Goal: Task Accomplishment & Management: Manage account settings

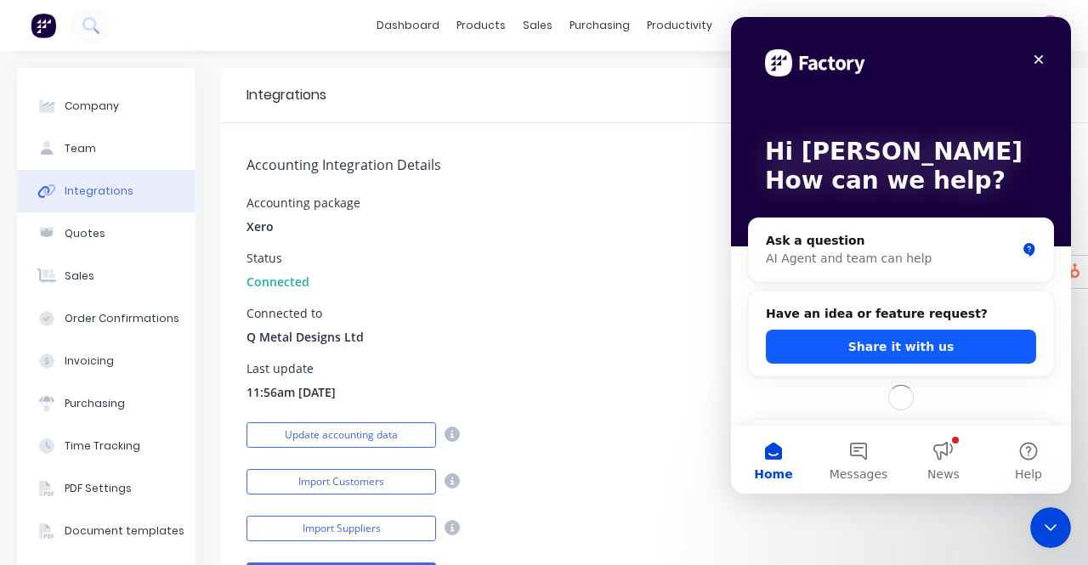
click at [925, 340] on button "Share it with us" at bounding box center [901, 347] width 270 height 34
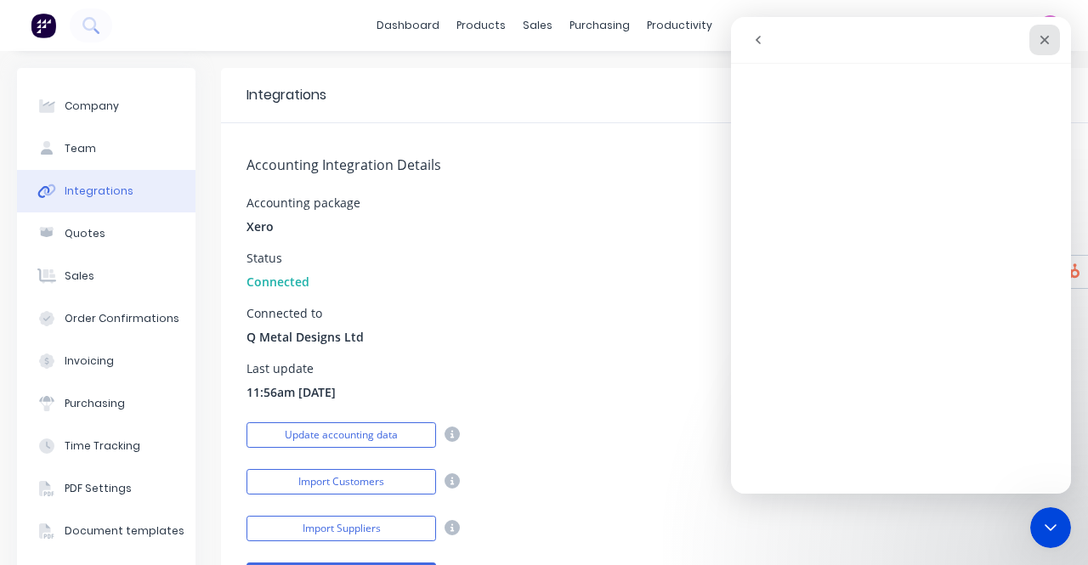
click at [1049, 42] on icon "Close" at bounding box center [1044, 40] width 14 height 14
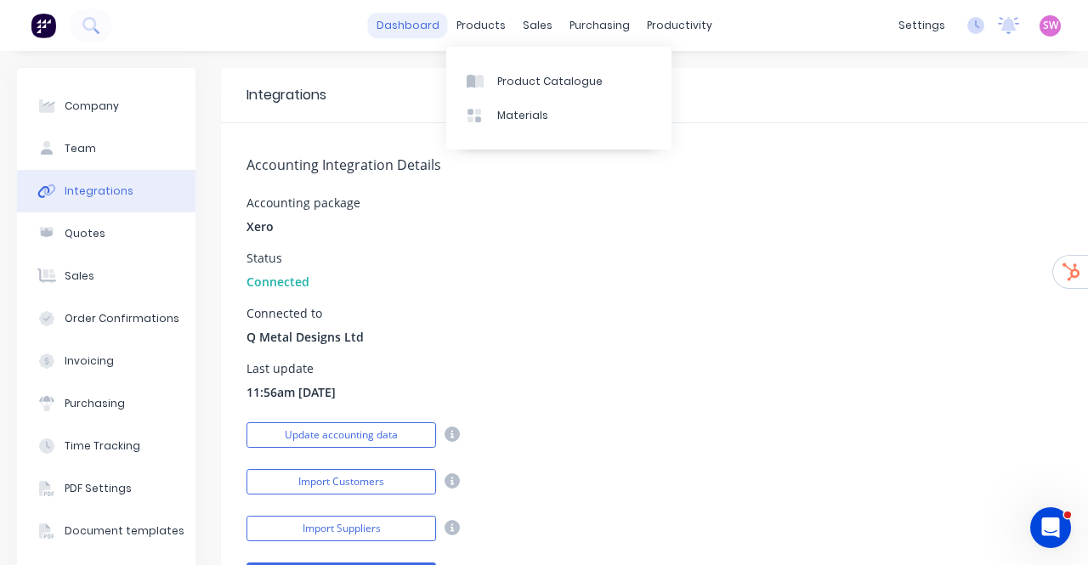
click at [399, 26] on link "dashboard" at bounding box center [408, 25] width 80 height 25
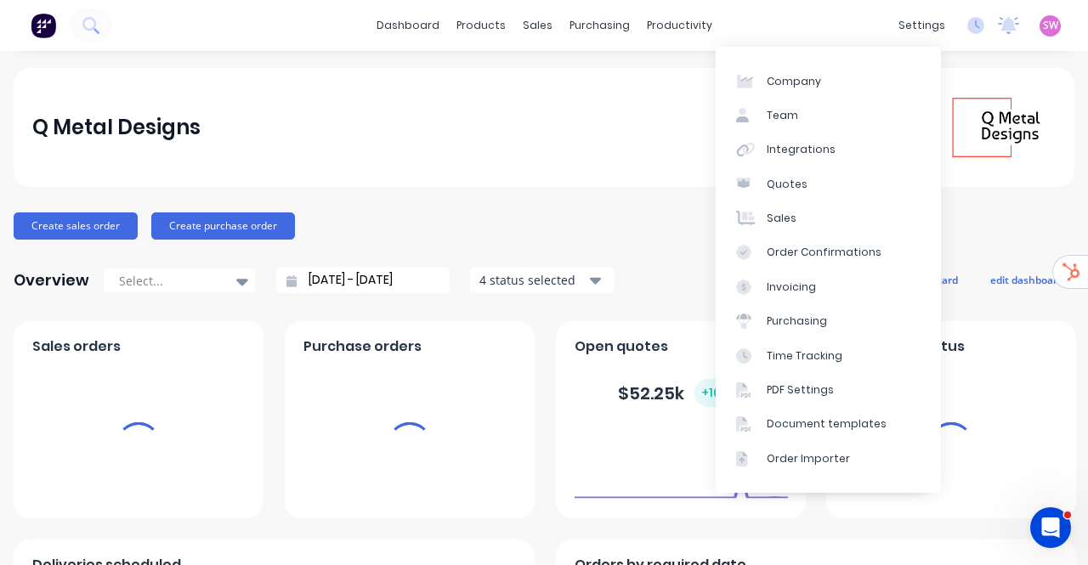
click at [1043, 26] on span "SW" at bounding box center [1050, 25] width 15 height 15
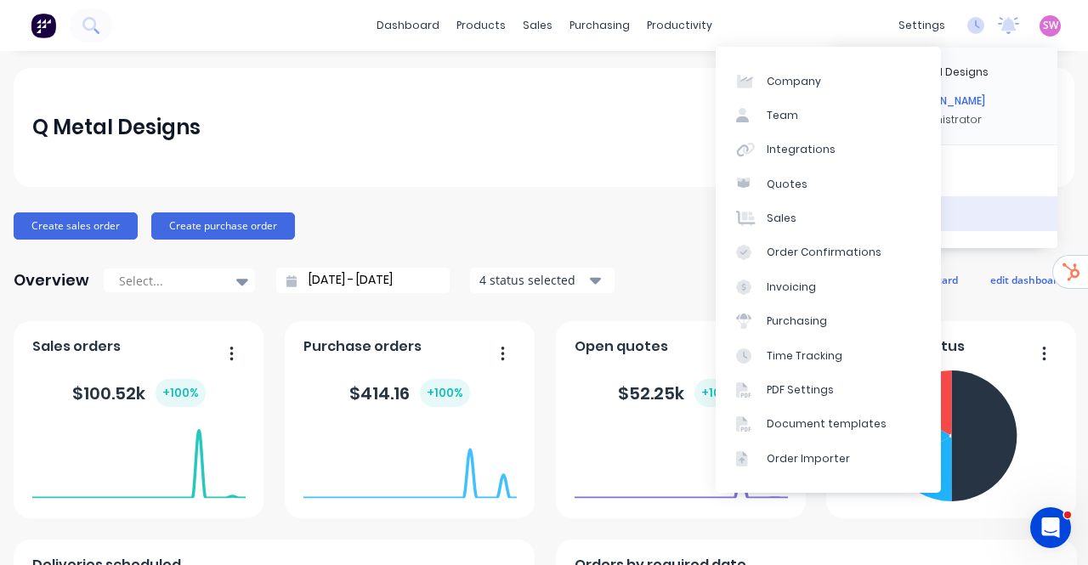
click at [1025, 215] on button "Sign out" at bounding box center [944, 213] width 225 height 34
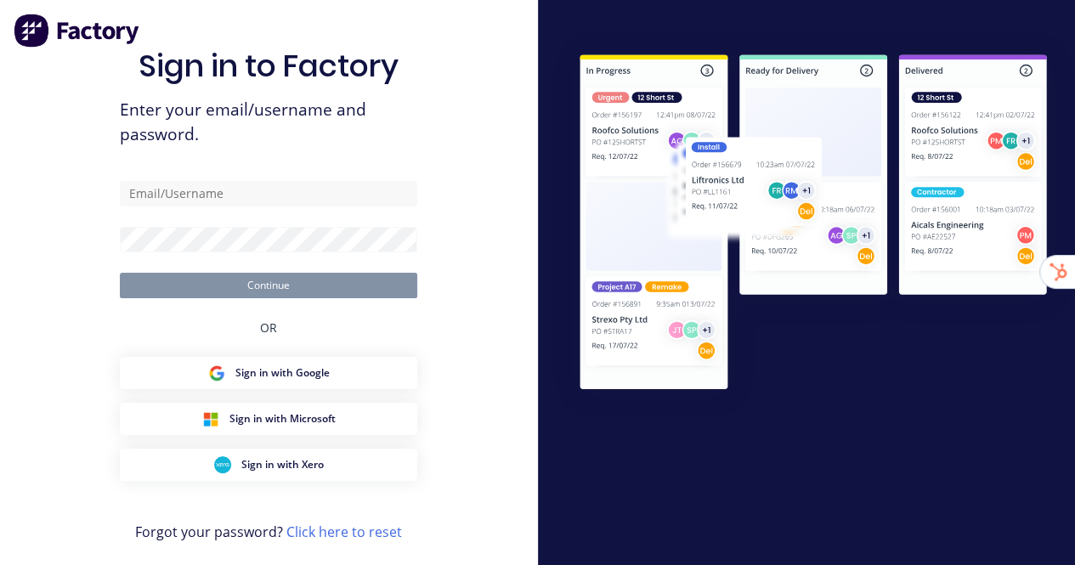
type input "stuart@factory.app"
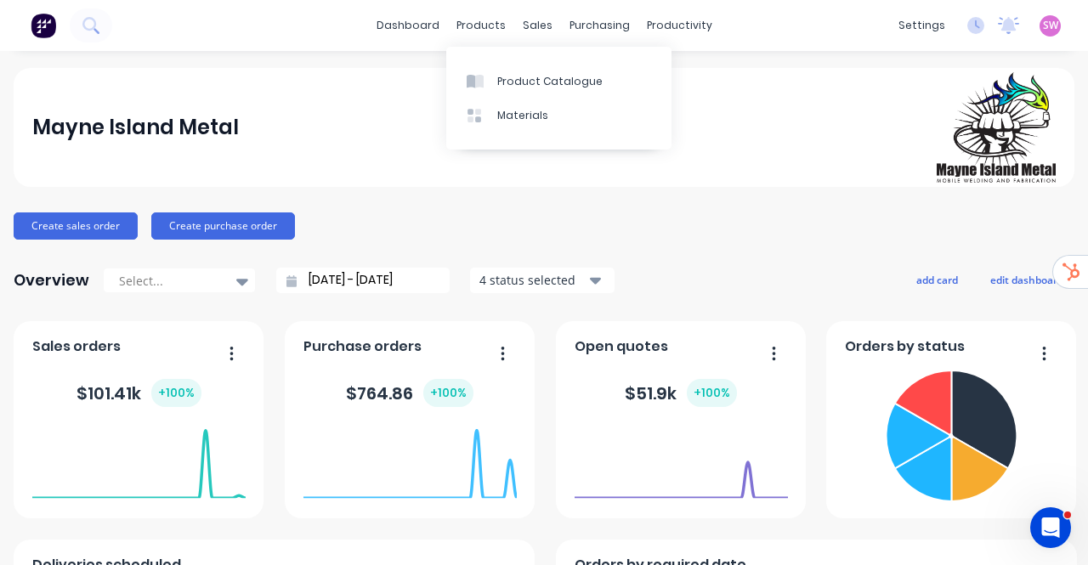
click at [497, 57] on div "Product Catalogue Materials" at bounding box center [558, 98] width 225 height 103
click at [500, 69] on link "Product Catalogue" at bounding box center [558, 81] width 225 height 34
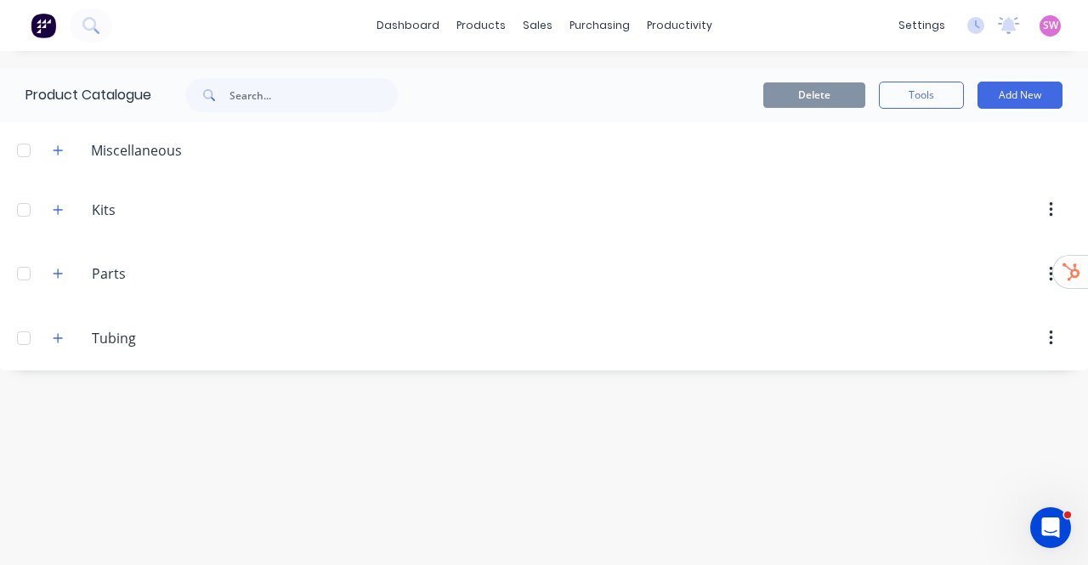
click at [70, 343] on div "Tubing Tubing" at bounding box center [172, 338] width 266 height 31
click at [61, 344] on span at bounding box center [58, 337] width 21 height 21
click at [57, 342] on icon "button" at bounding box center [58, 338] width 10 height 12
click at [59, 337] on icon "button" at bounding box center [58, 338] width 10 height 12
click at [1036, 105] on button "Add New" at bounding box center [1019, 95] width 85 height 27
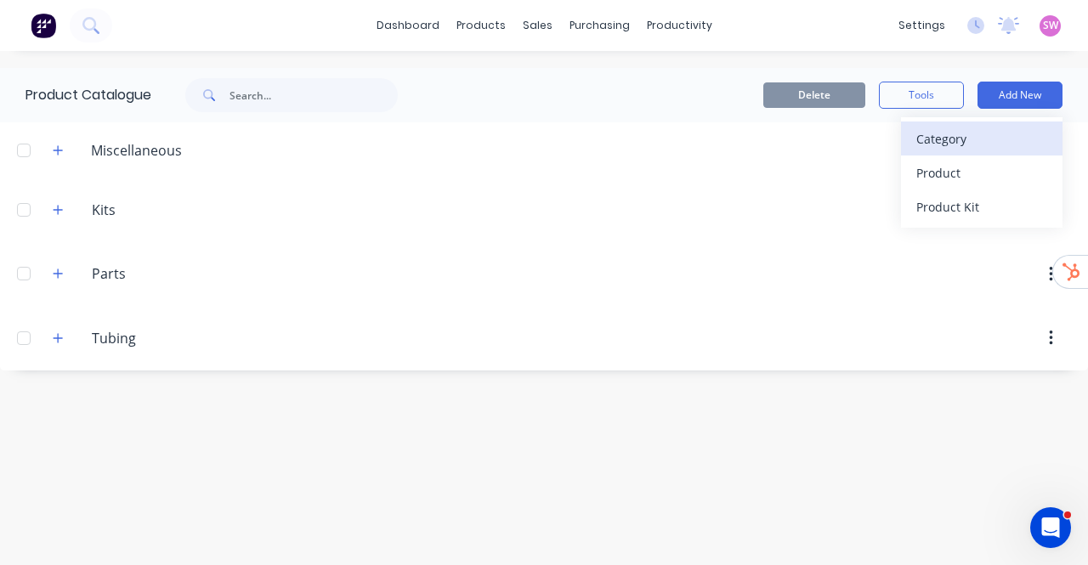
click at [974, 150] on div "Category" at bounding box center [981, 139] width 131 height 25
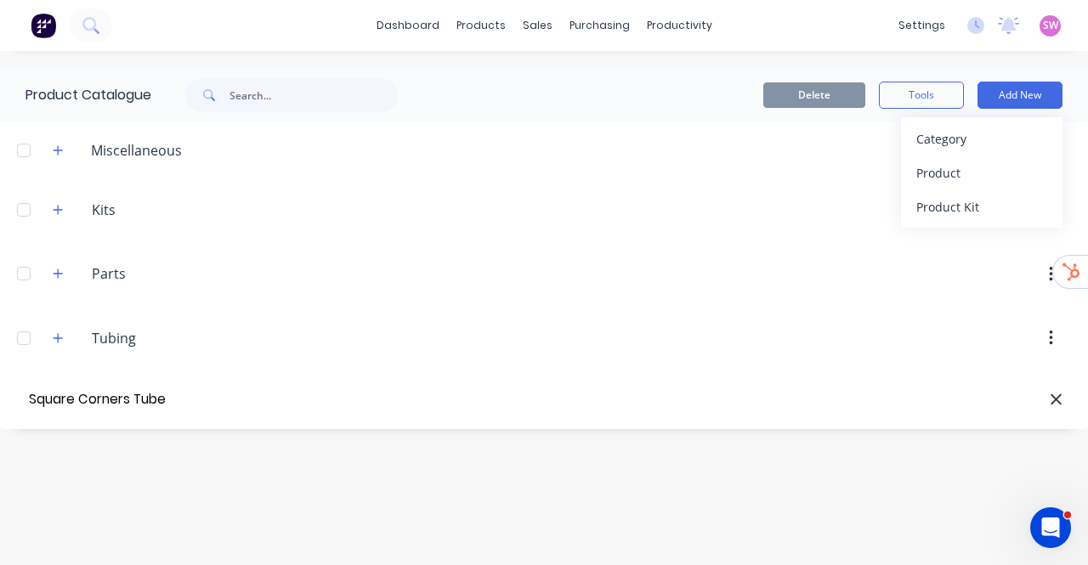
type input "Square Corners Tube"
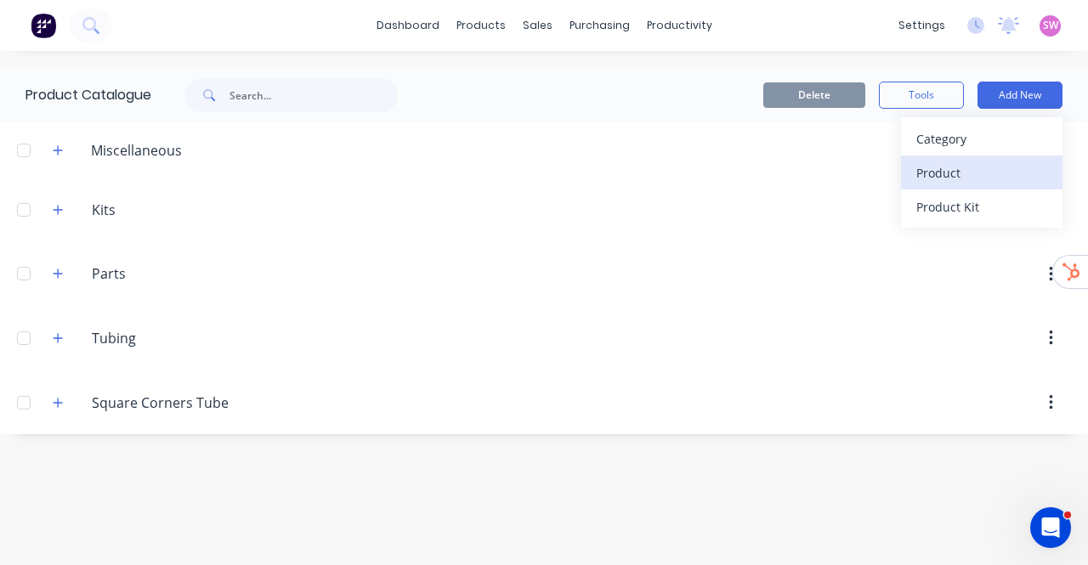
click at [981, 175] on div "Product" at bounding box center [981, 173] width 131 height 25
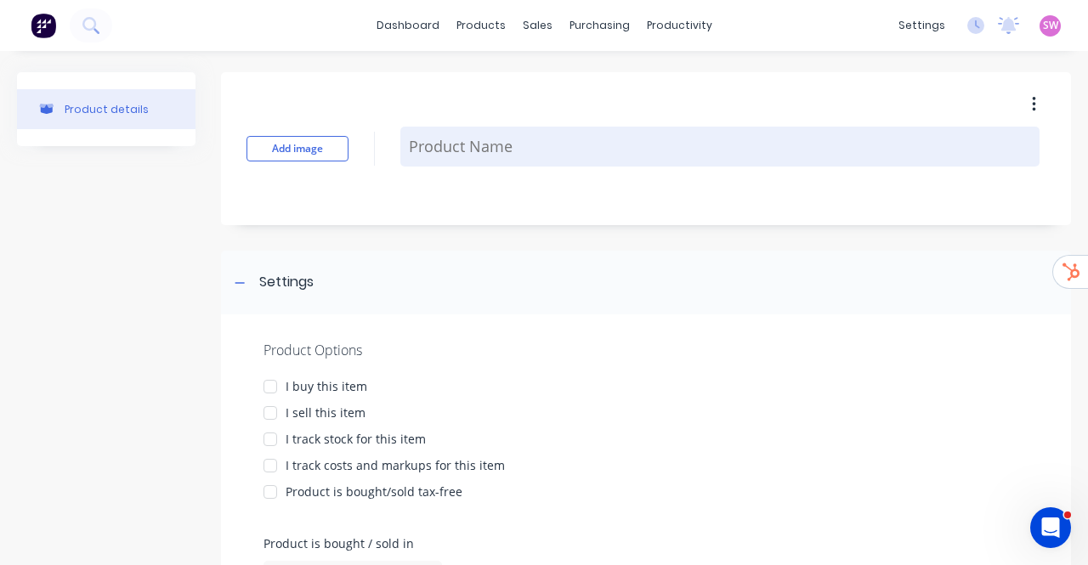
click at [466, 149] on textarea at bounding box center [719, 147] width 639 height 40
paste textarea "HS-112"
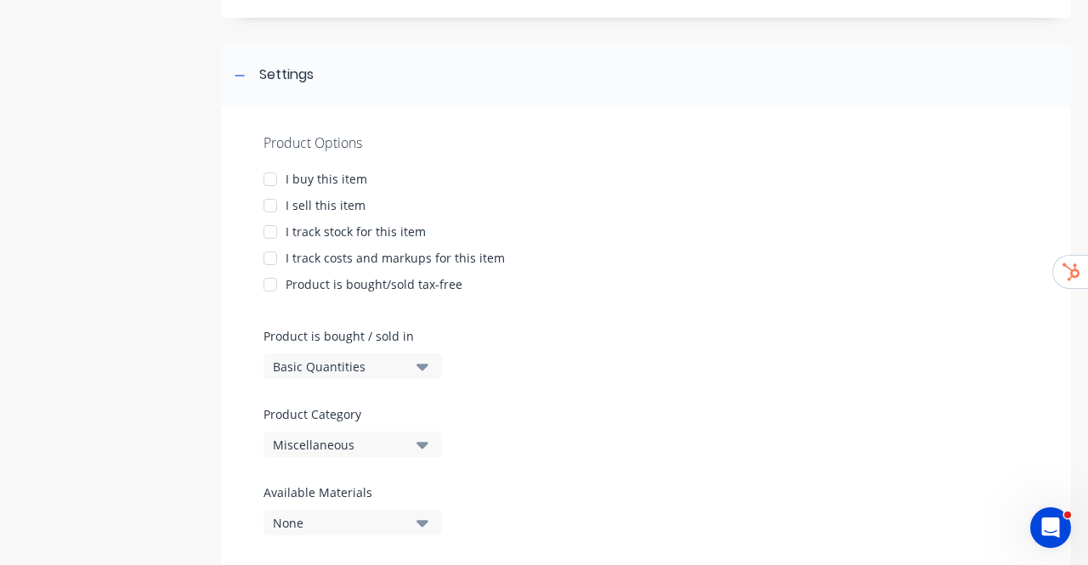
scroll to position [255, 0]
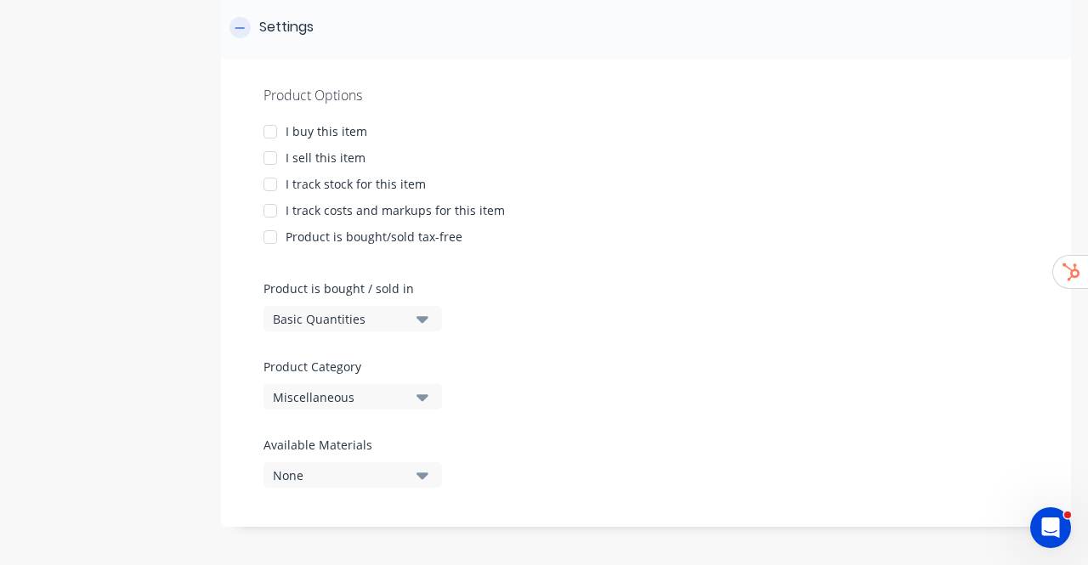
type textarea "HS-112"
click at [411, 306] on button "Basic Quantities" at bounding box center [352, 318] width 178 height 25
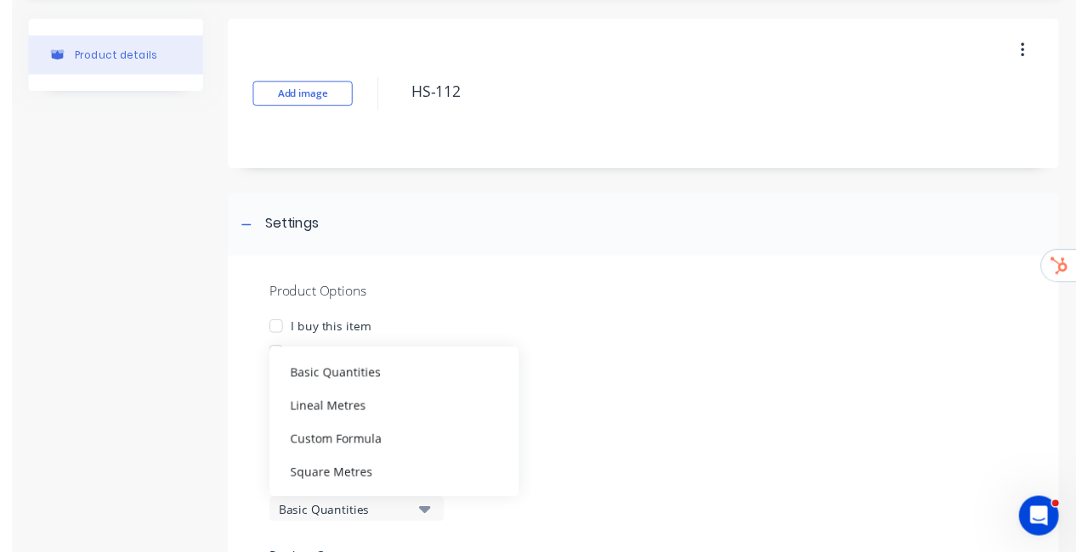
scroll to position [0, 0]
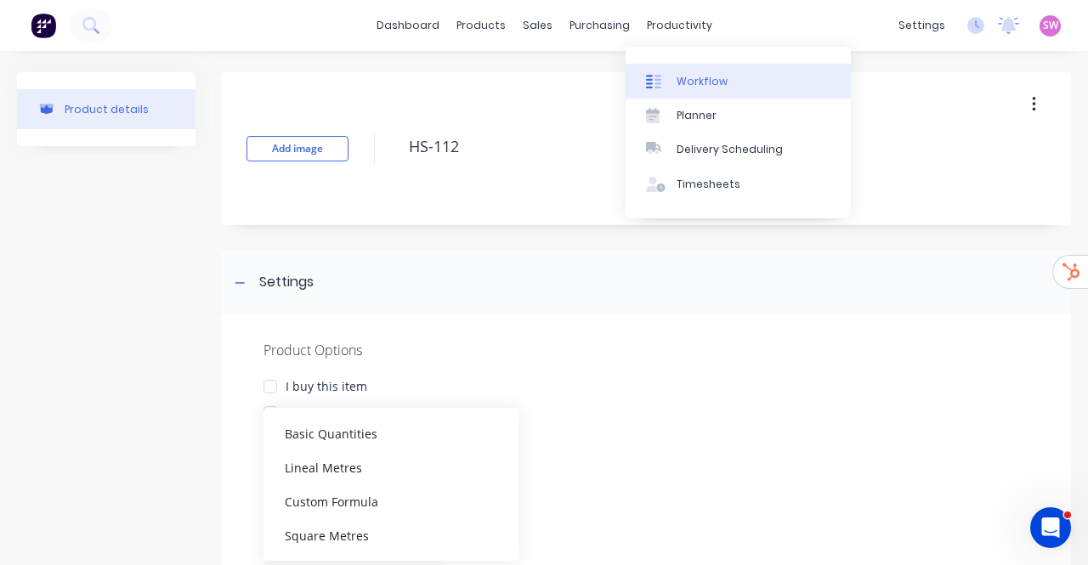
click at [693, 82] on div "Workflow" at bounding box center [701, 81] width 51 height 15
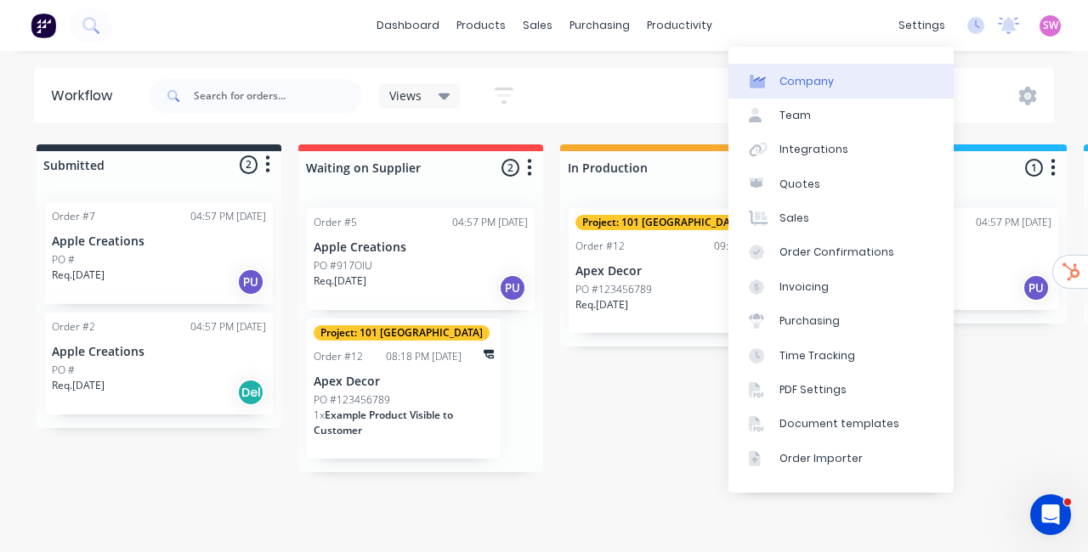
click at [860, 70] on link "Company" at bounding box center [840, 81] width 225 height 34
select select "CA"
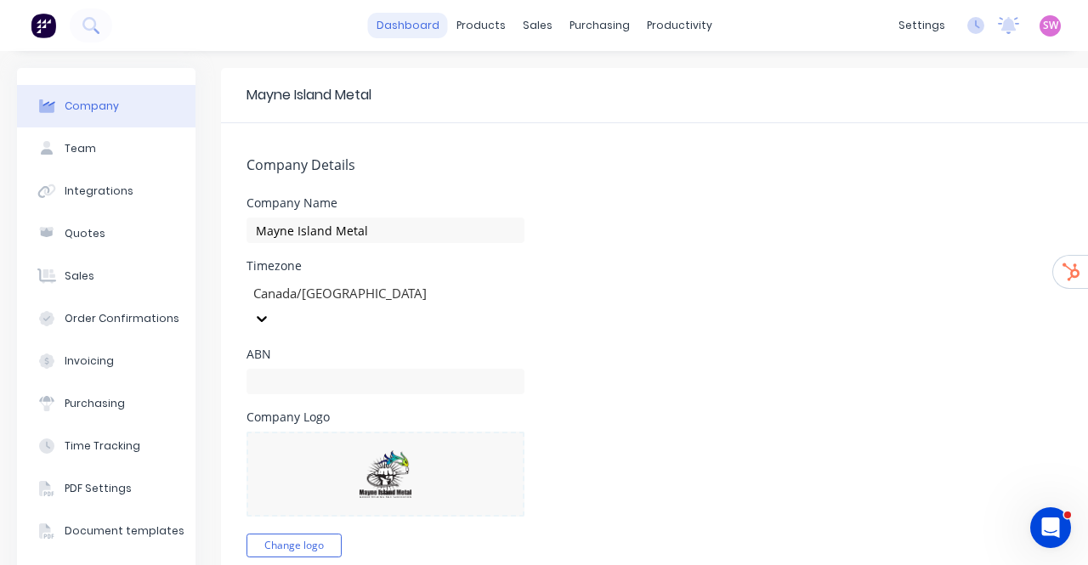
click at [391, 24] on link "dashboard" at bounding box center [408, 25] width 80 height 25
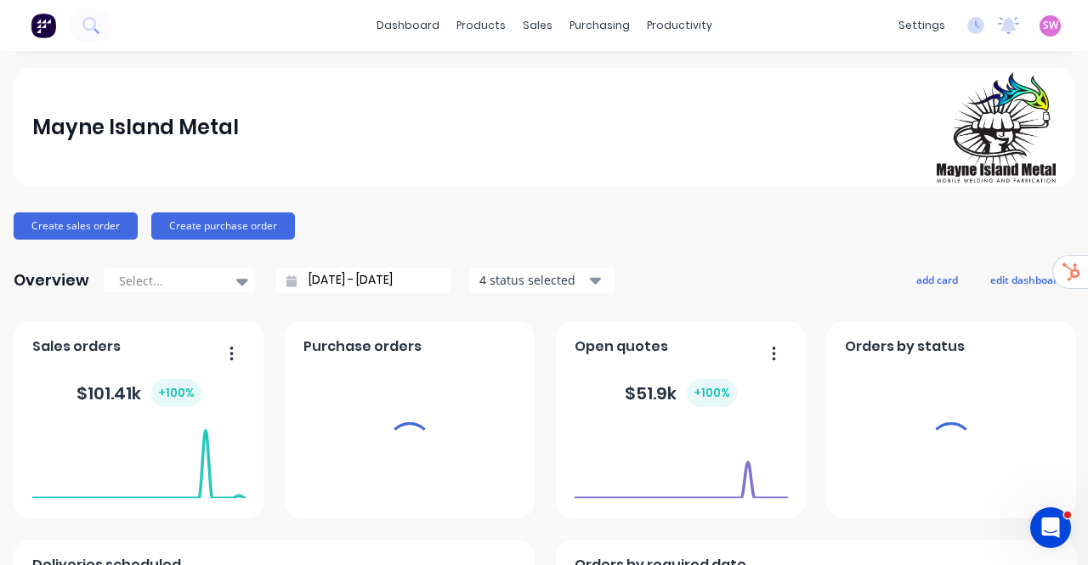
click at [1043, 28] on span "SW" at bounding box center [1050, 25] width 15 height 15
